Goal: Check status: Check status

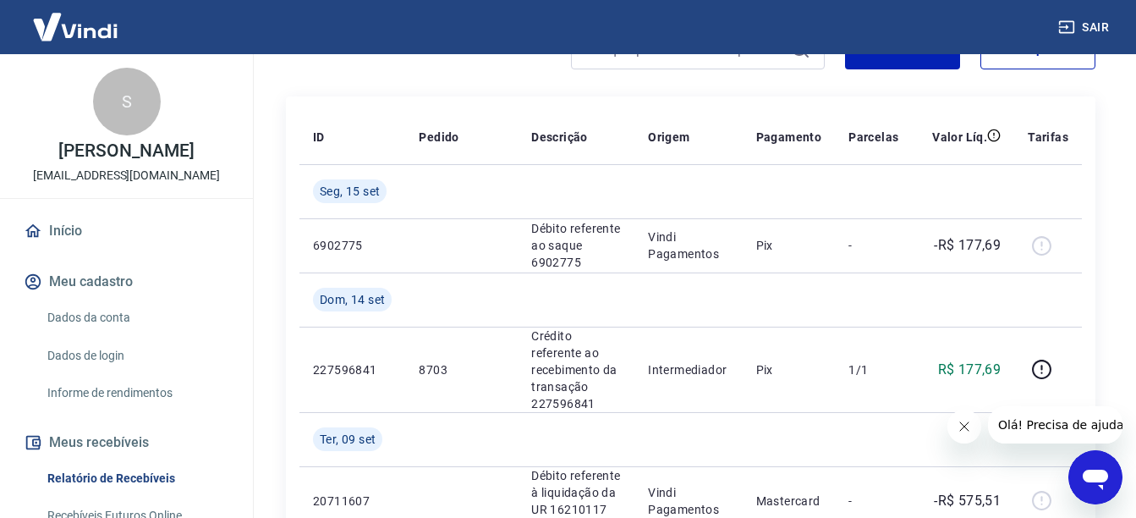
scroll to position [28, 0]
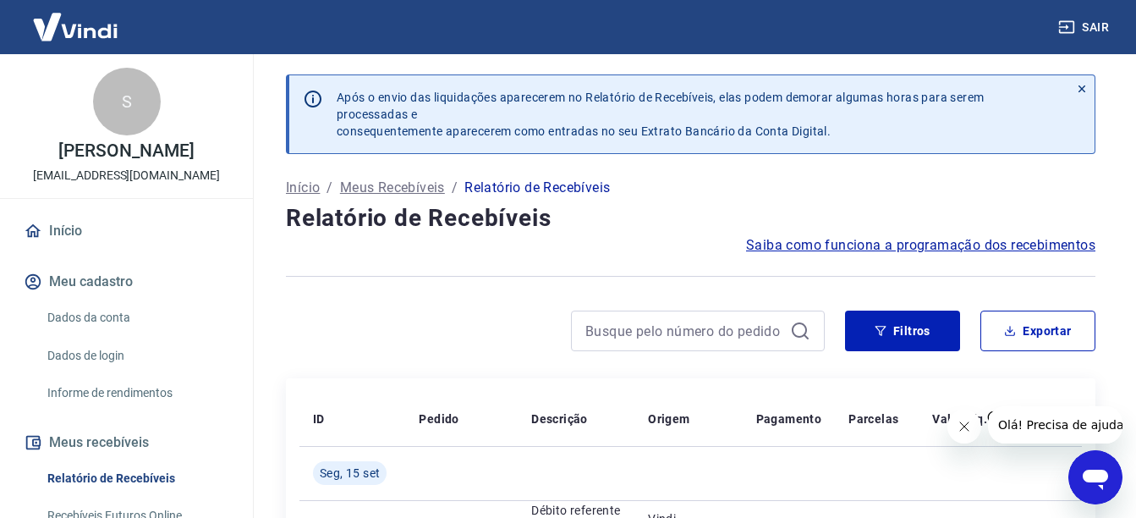
click at [74, 249] on link "Início" at bounding box center [126, 230] width 212 height 37
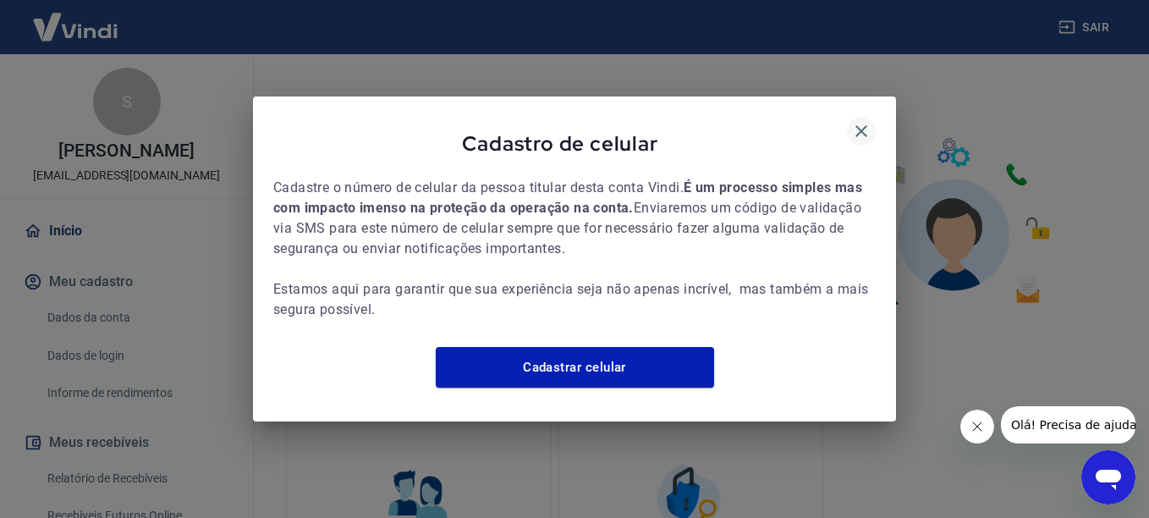
click at [848, 123] on button "button" at bounding box center [861, 131] width 29 height 29
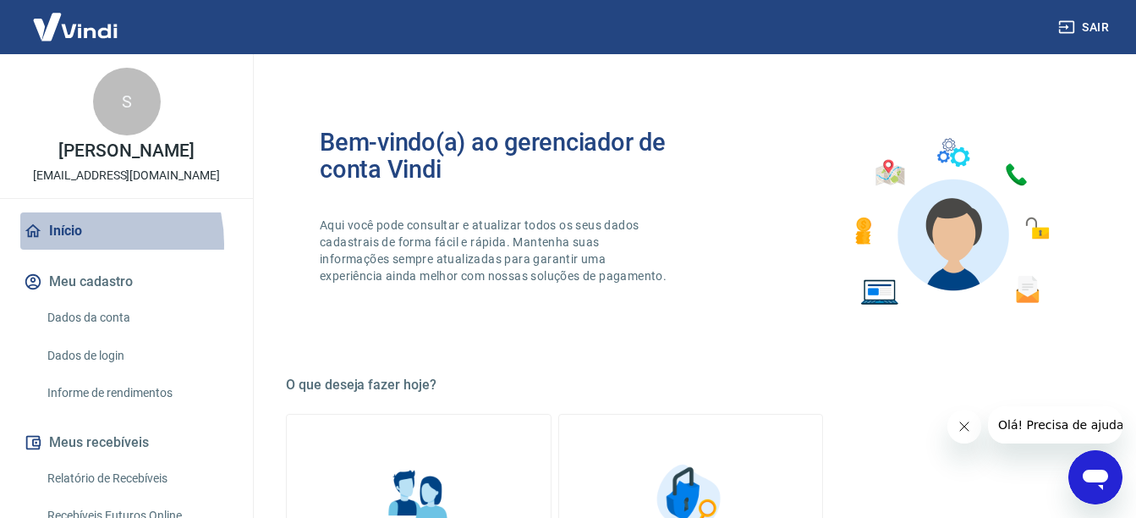
click at [75, 250] on link "Início" at bounding box center [126, 230] width 212 height 37
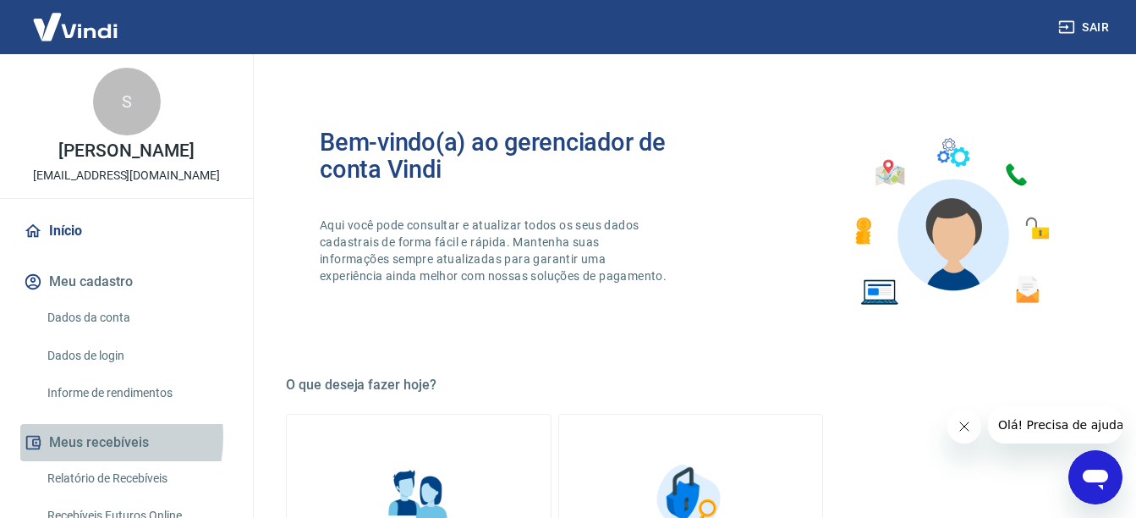
click at [80, 454] on button "Meus recebíveis" at bounding box center [126, 442] width 212 height 37
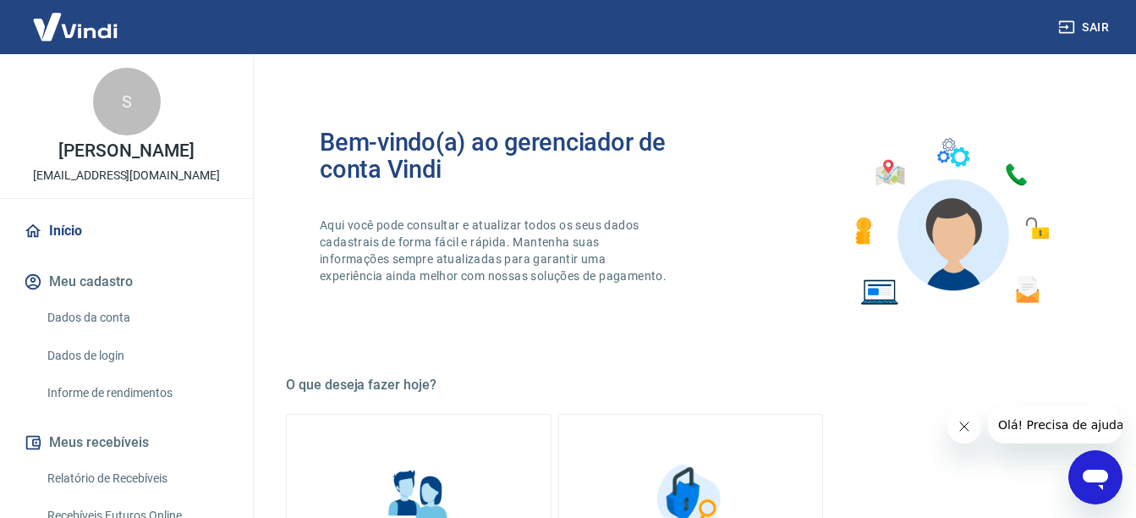
scroll to position [254, 0]
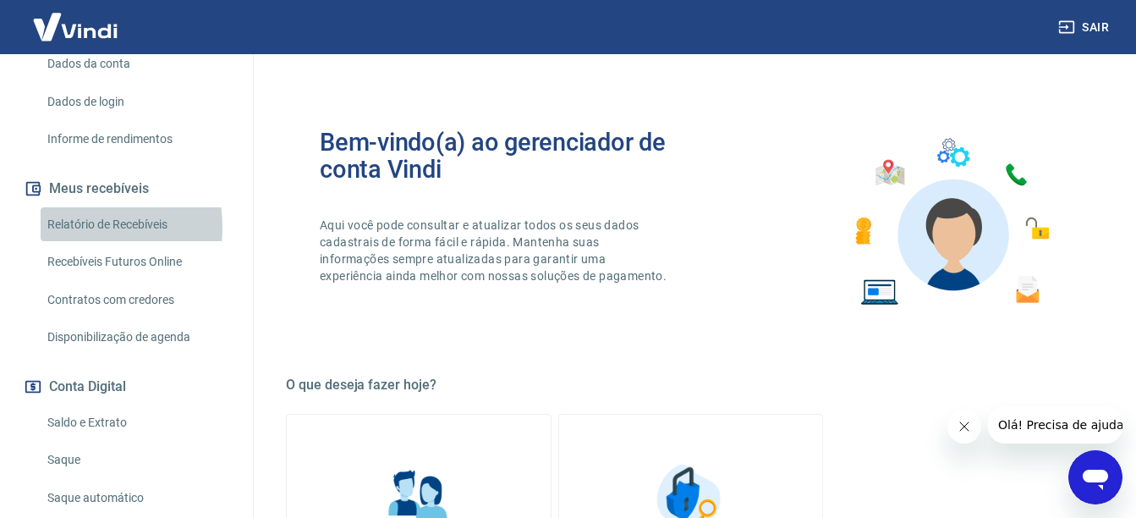
click at [63, 242] on link "Relatório de Recebíveis" at bounding box center [137, 224] width 192 height 35
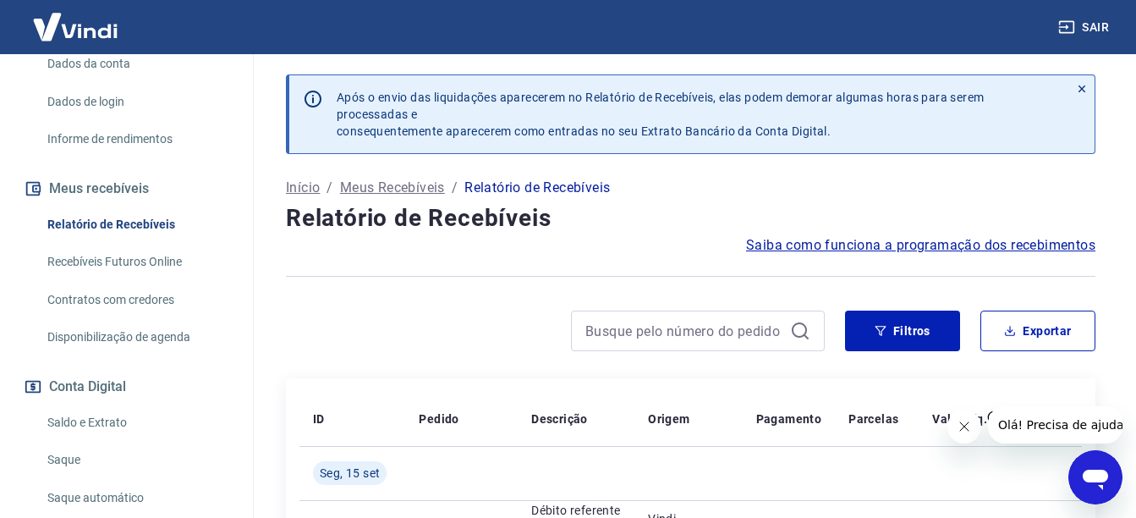
scroll to position [338, 0]
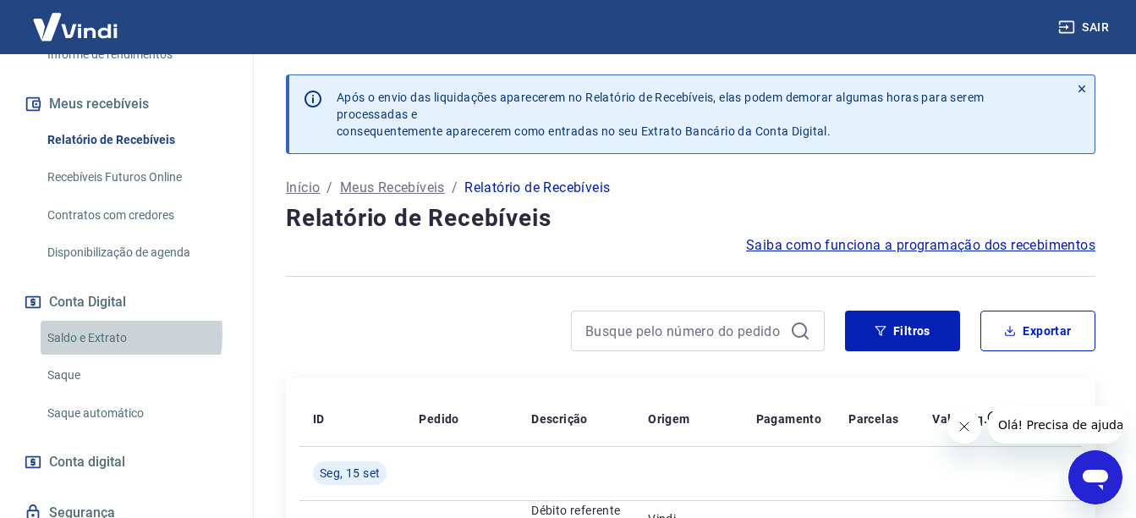
click at [82, 351] on link "Saldo e Extrato" at bounding box center [137, 338] width 192 height 35
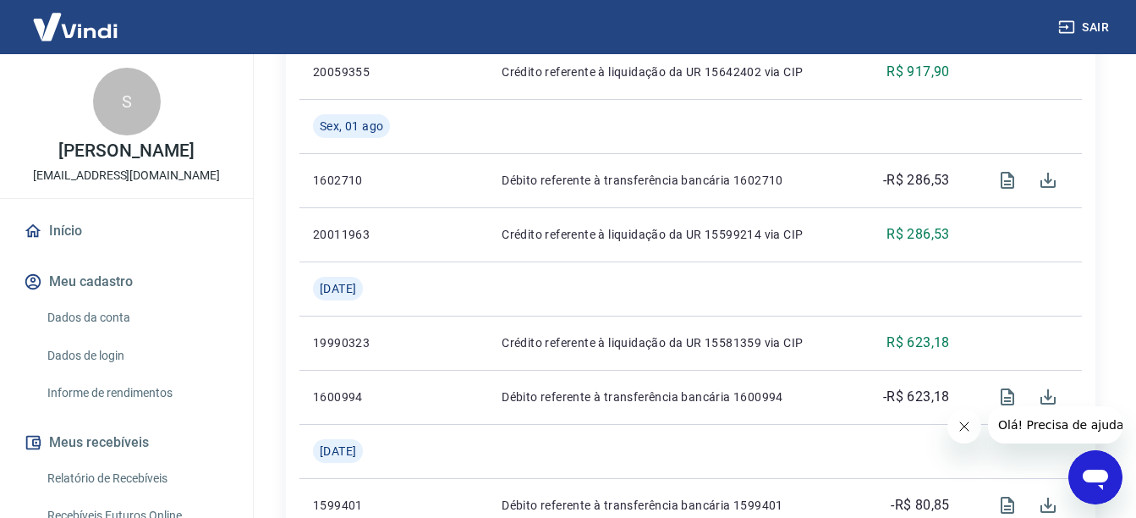
click at [128, 181] on div "S [PERSON_NAME] [PERSON_NAME][EMAIL_ADDRESS][DOMAIN_NAME]" at bounding box center [126, 126] width 253 height 144
click at [123, 160] on p "[PERSON_NAME]" at bounding box center [125, 151] width 135 height 18
click at [97, 199] on hr at bounding box center [126, 198] width 253 height 1
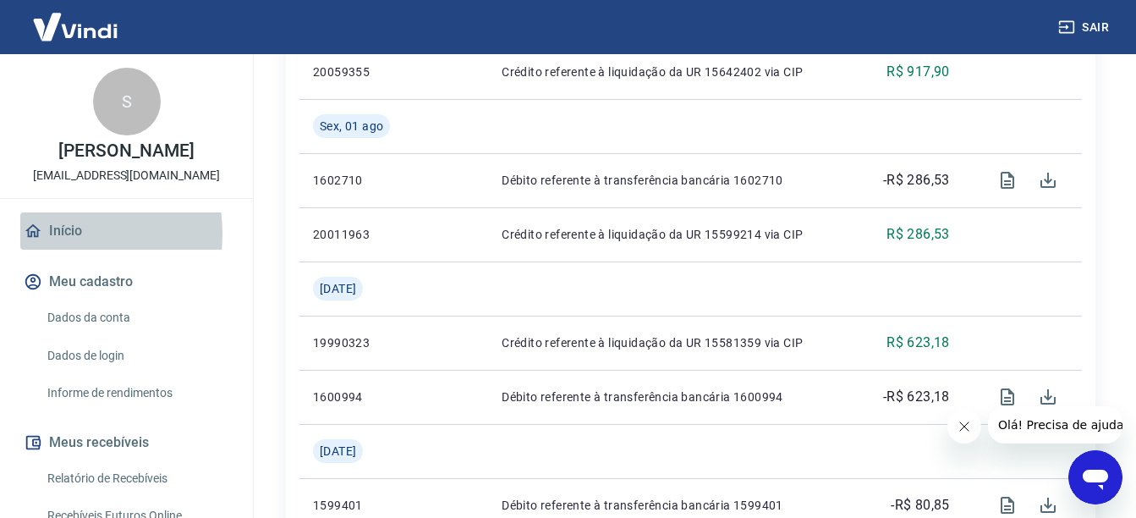
click at [55, 250] on link "Início" at bounding box center [126, 230] width 212 height 37
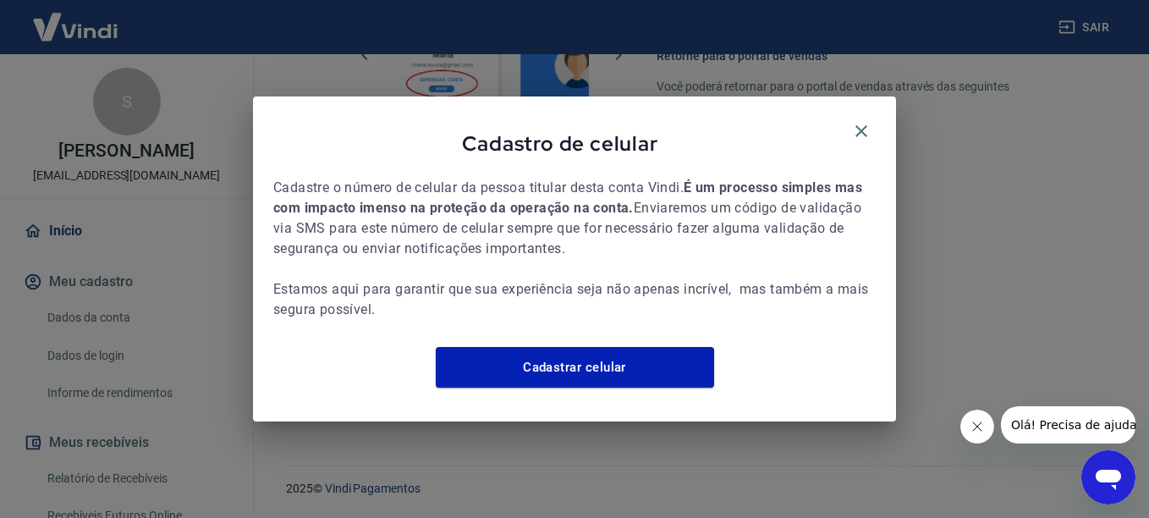
scroll to position [870, 0]
click at [862, 125] on icon "button" at bounding box center [861, 131] width 12 height 12
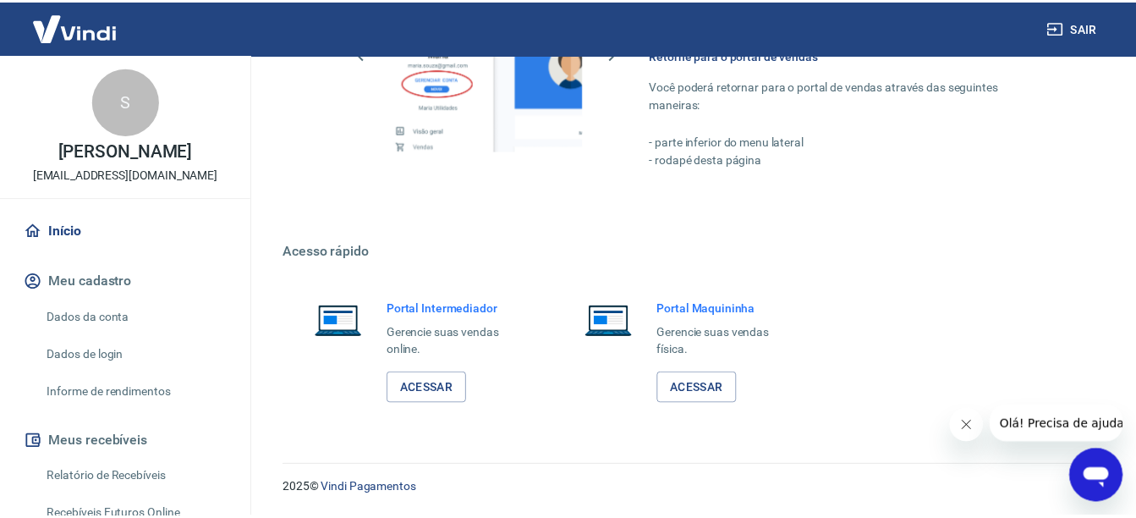
scroll to position [853, 0]
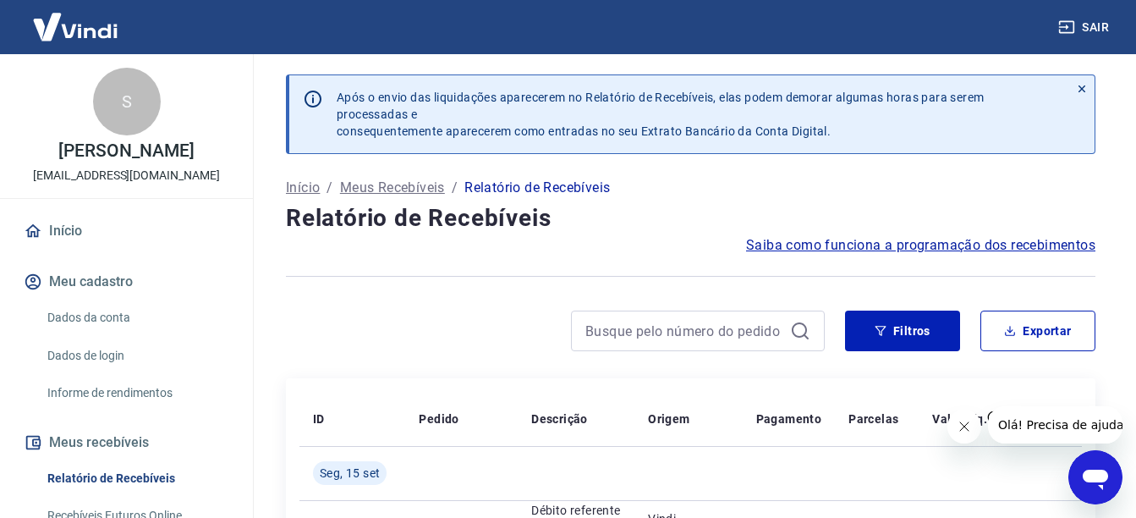
click at [529, 183] on p "Relatório de Recebíveis" at bounding box center [536, 188] width 145 height 20
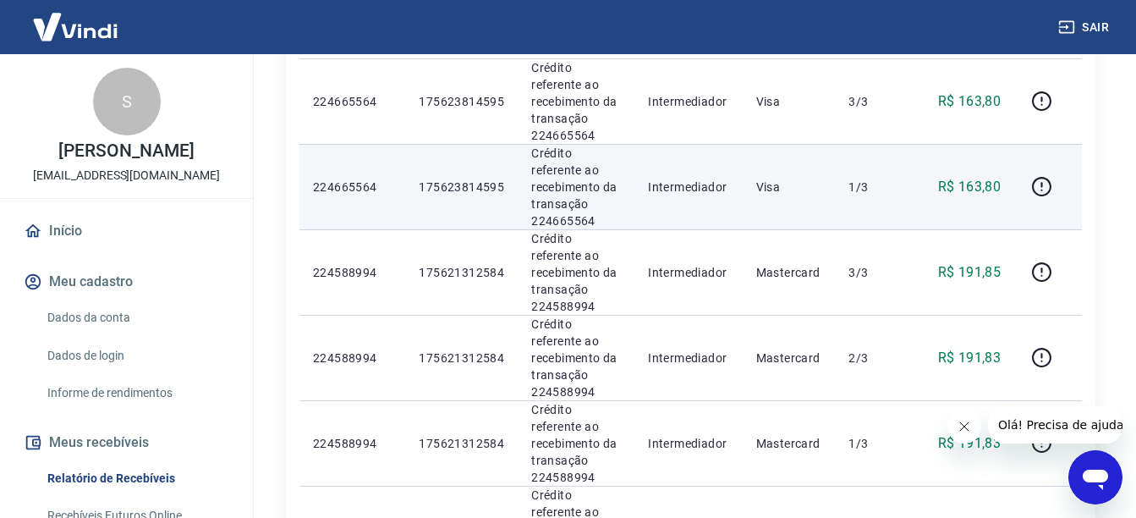
scroll to position [996, 0]
